Goal: Complete application form

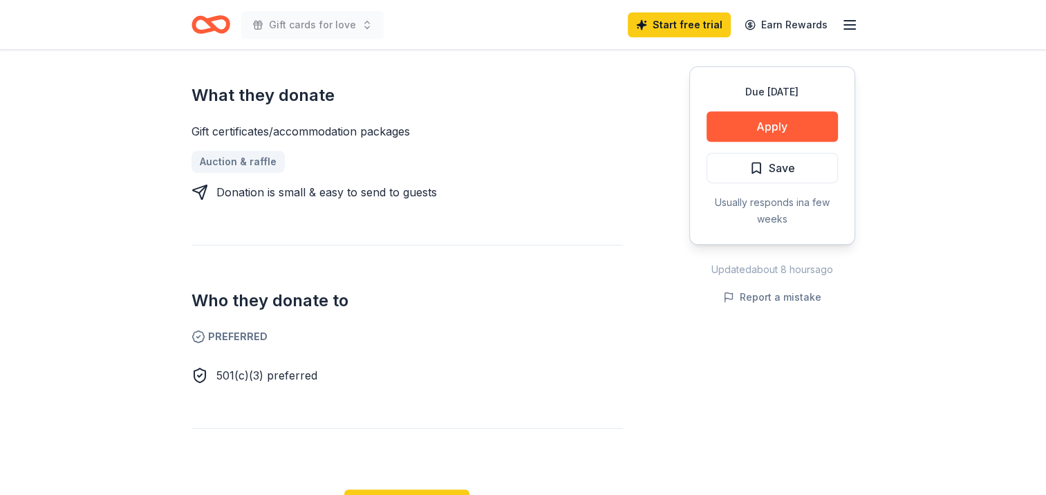
scroll to position [553, 0]
click at [245, 191] on div "Donation is small & easy to send to guests" at bounding box center [326, 191] width 220 height 17
click at [236, 160] on link "Auction & raffle" at bounding box center [243, 161] width 104 height 22
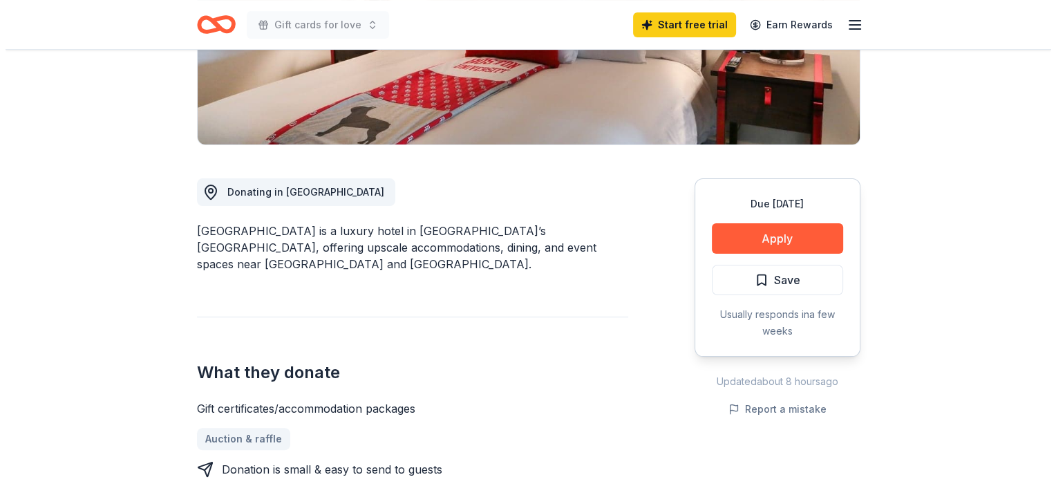
scroll to position [276, 0]
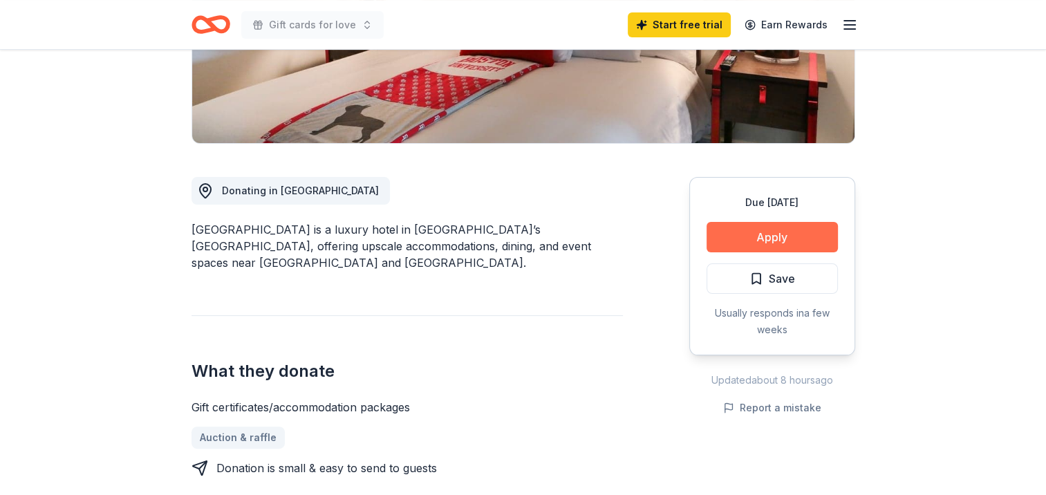
click at [766, 241] on button "Apply" at bounding box center [771, 237] width 131 height 30
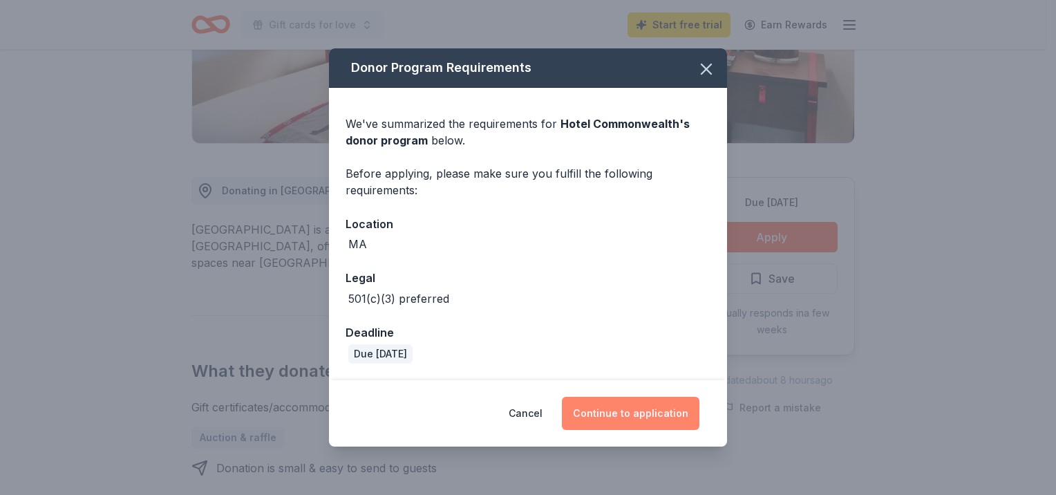
click at [619, 415] on button "Continue to application" at bounding box center [631, 413] width 138 height 33
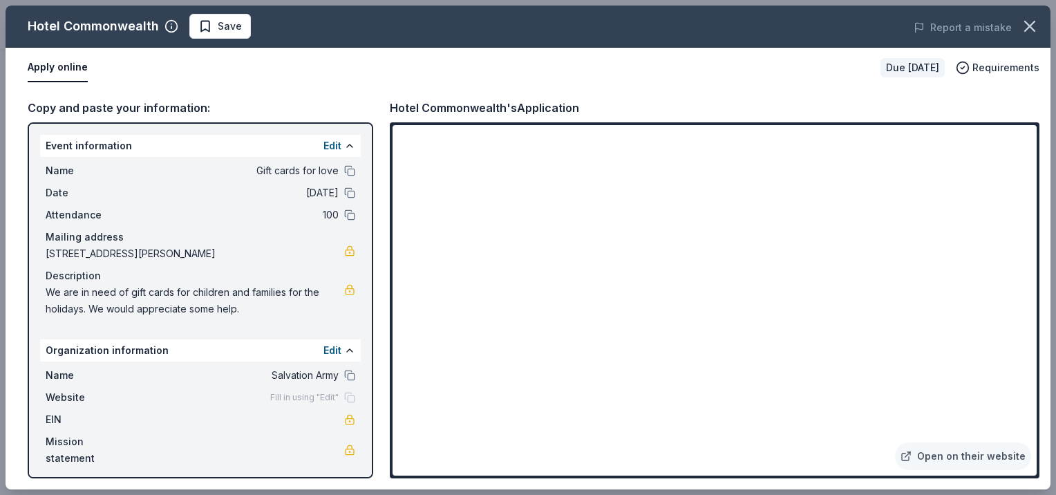
drag, startPoint x: 219, startPoint y: 24, endPoint x: 228, endPoint y: 16, distance: 12.2
click at [220, 22] on span "Save" at bounding box center [230, 26] width 24 height 17
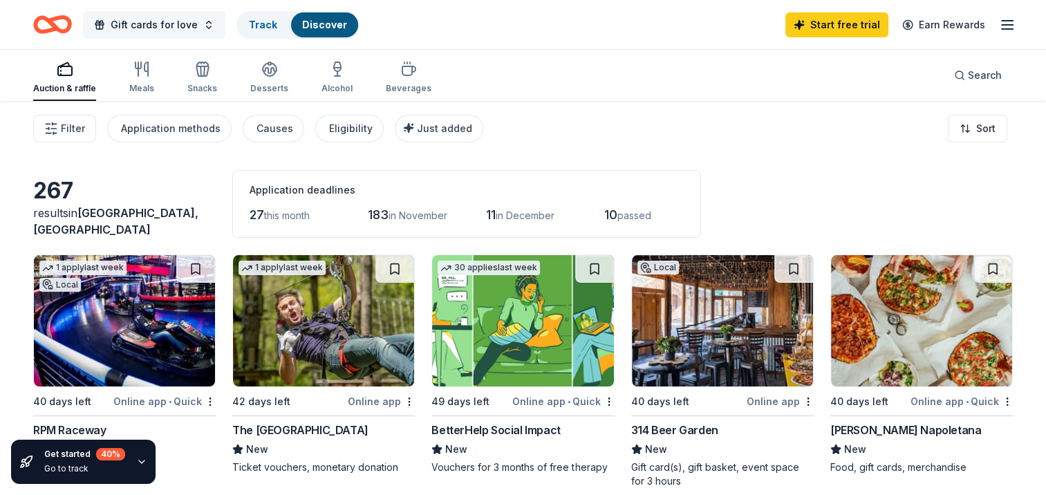
click at [163, 26] on span "Gift cards for love" at bounding box center [154, 25] width 87 height 17
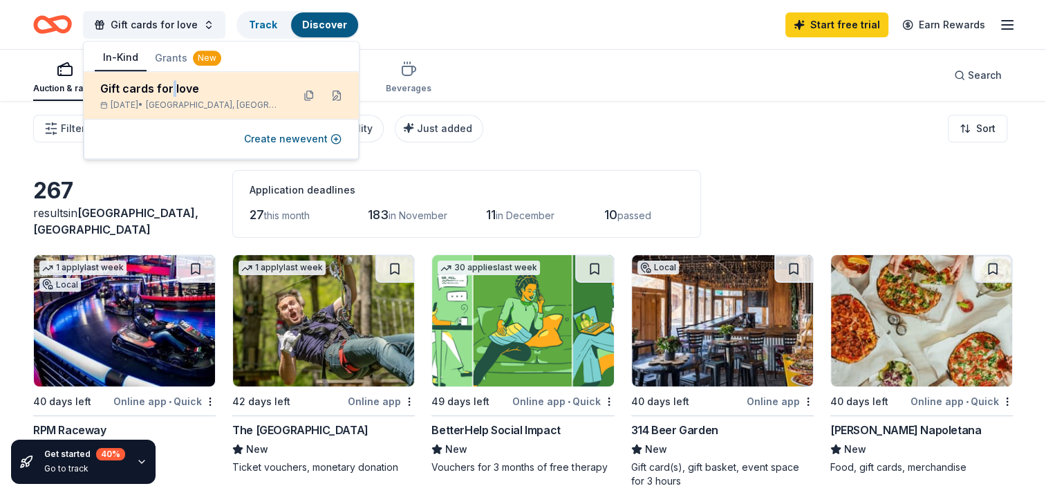
click at [171, 89] on div "Gift cards for love" at bounding box center [190, 88] width 181 height 17
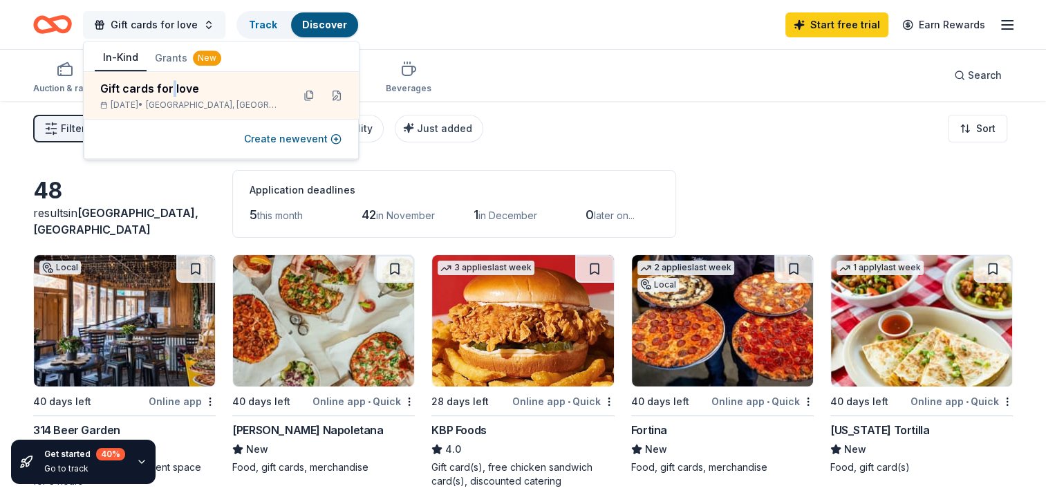
click at [205, 22] on button "Gift cards for love" at bounding box center [154, 25] width 142 height 28
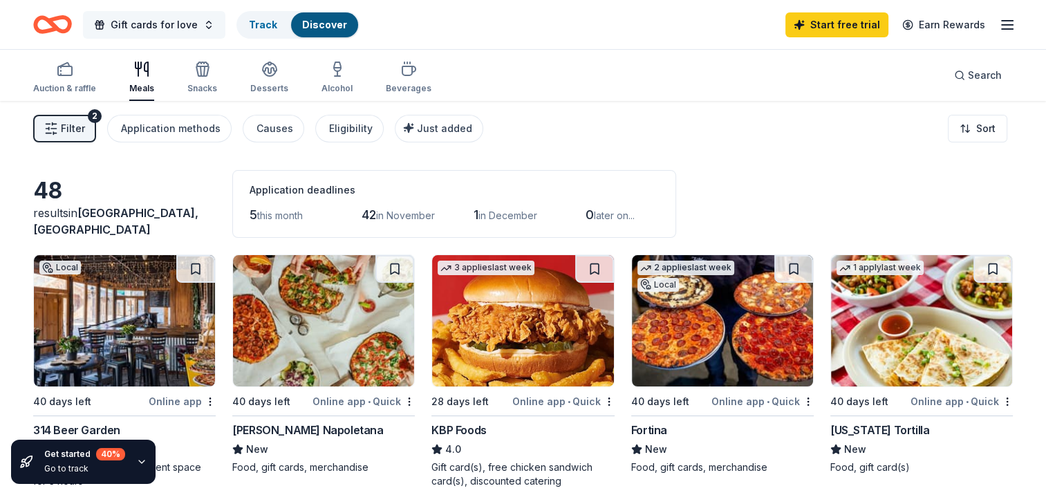
click at [205, 22] on button "Gift cards for love" at bounding box center [154, 25] width 142 height 28
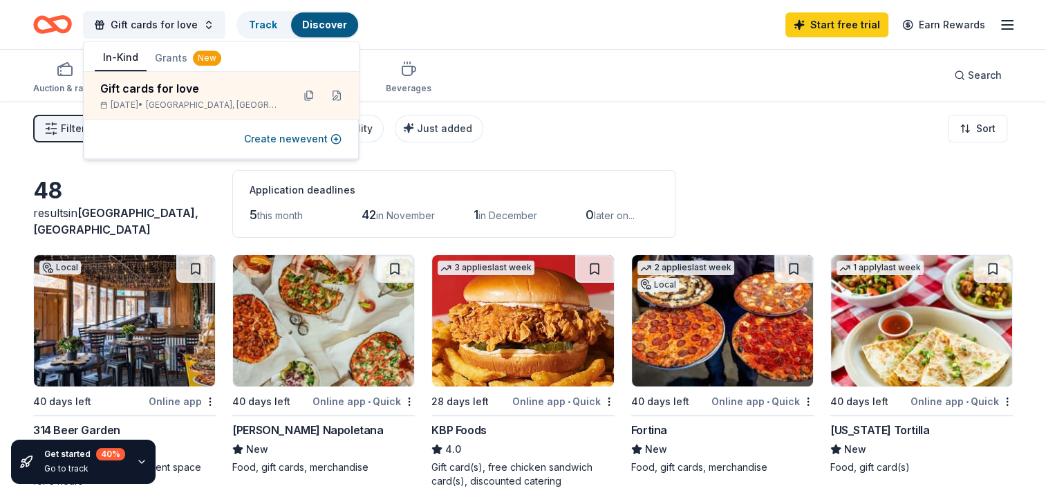
click at [158, 56] on button "Grants New" at bounding box center [188, 58] width 83 height 25
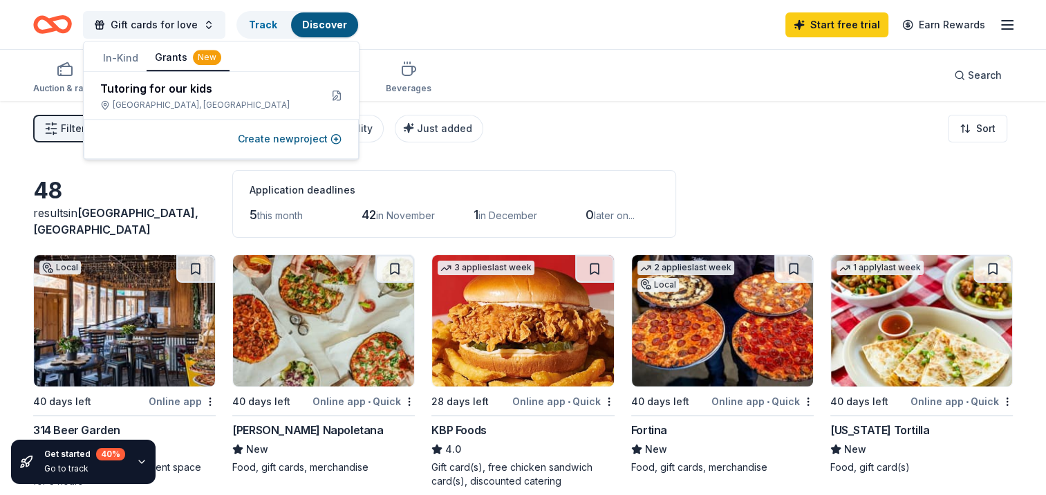
click at [165, 55] on button "Grants New" at bounding box center [188, 58] width 83 height 26
click at [531, 48] on div "Gift cards for love Track Discover Start free trial Earn Rewards" at bounding box center [523, 24] width 1046 height 49
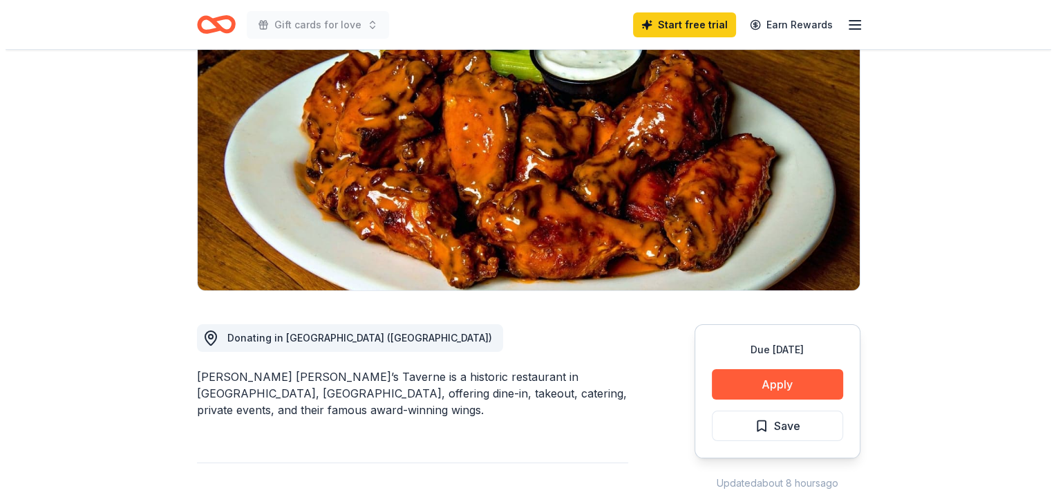
scroll to position [138, 0]
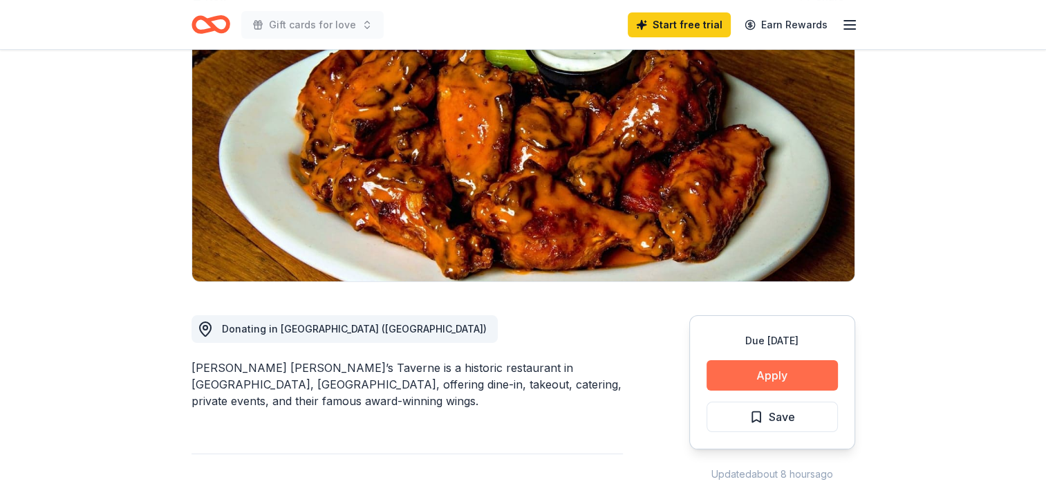
click at [797, 369] on button "Apply" at bounding box center [771, 375] width 131 height 30
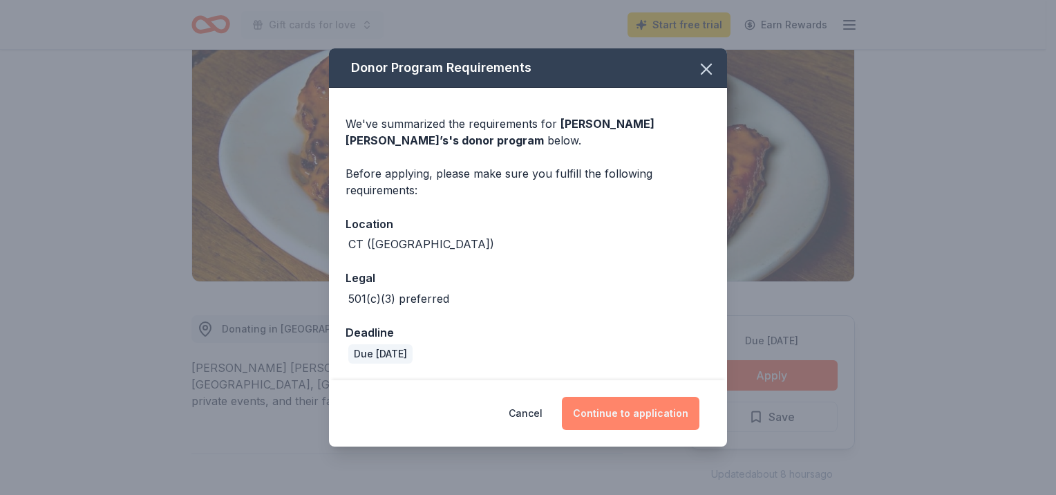
click at [625, 417] on button "Continue to application" at bounding box center [631, 413] width 138 height 33
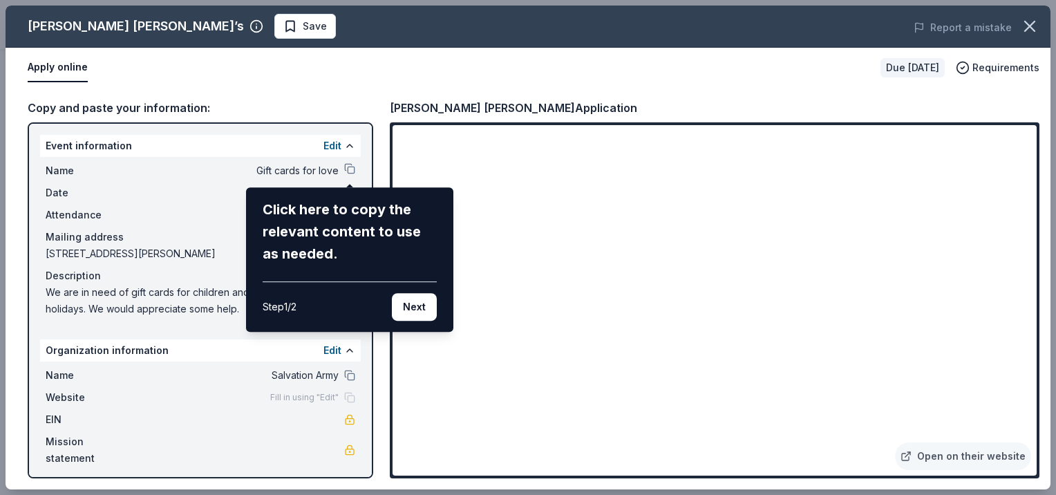
click at [201, 172] on div "[PERSON_NAME] [PERSON_NAME]’s Save Report a mistake Apply online Due [DATE] Req…" at bounding box center [528, 248] width 1045 height 484
click at [411, 310] on button "Next" at bounding box center [414, 307] width 45 height 28
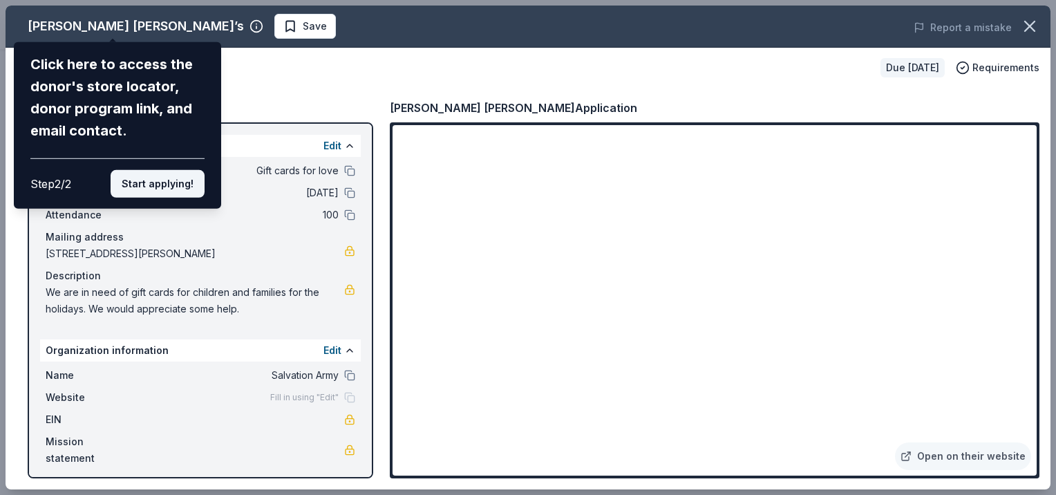
click at [173, 184] on button "Start applying!" at bounding box center [158, 184] width 94 height 28
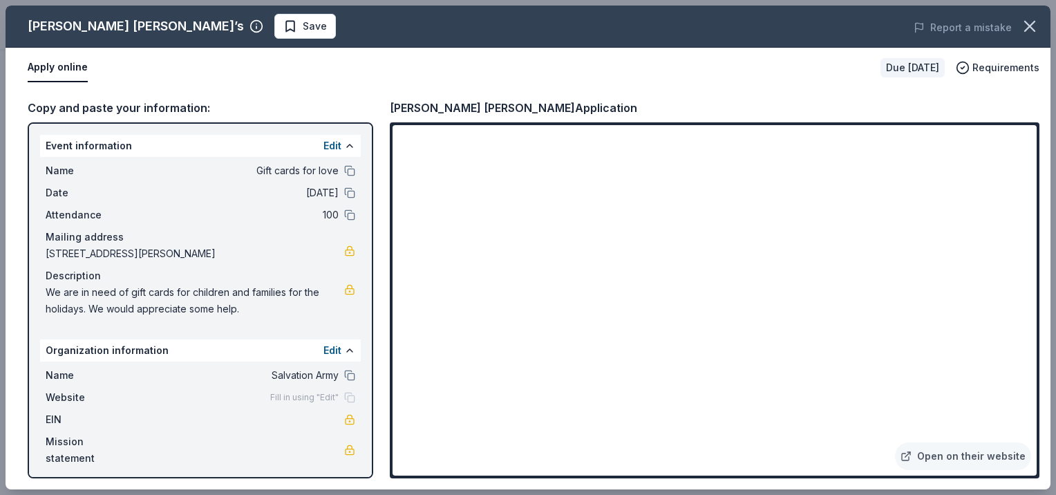
click at [91, 420] on span "EIN" at bounding box center [92, 419] width 93 height 17
click at [51, 417] on span "EIN" at bounding box center [92, 419] width 93 height 17
click at [350, 422] on link at bounding box center [349, 419] width 11 height 11
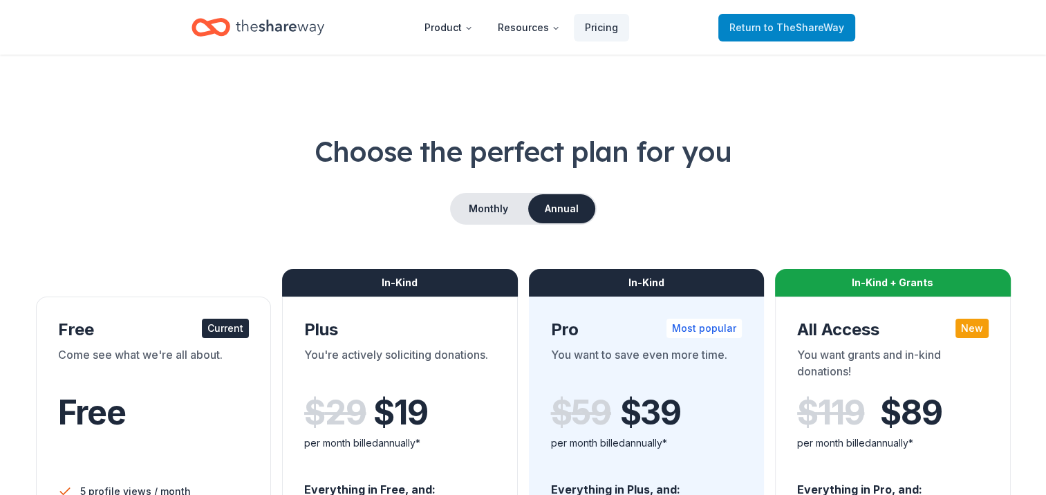
click at [759, 24] on span "Return to TheShareWay" at bounding box center [786, 27] width 115 height 17
